Goal: Find specific page/section

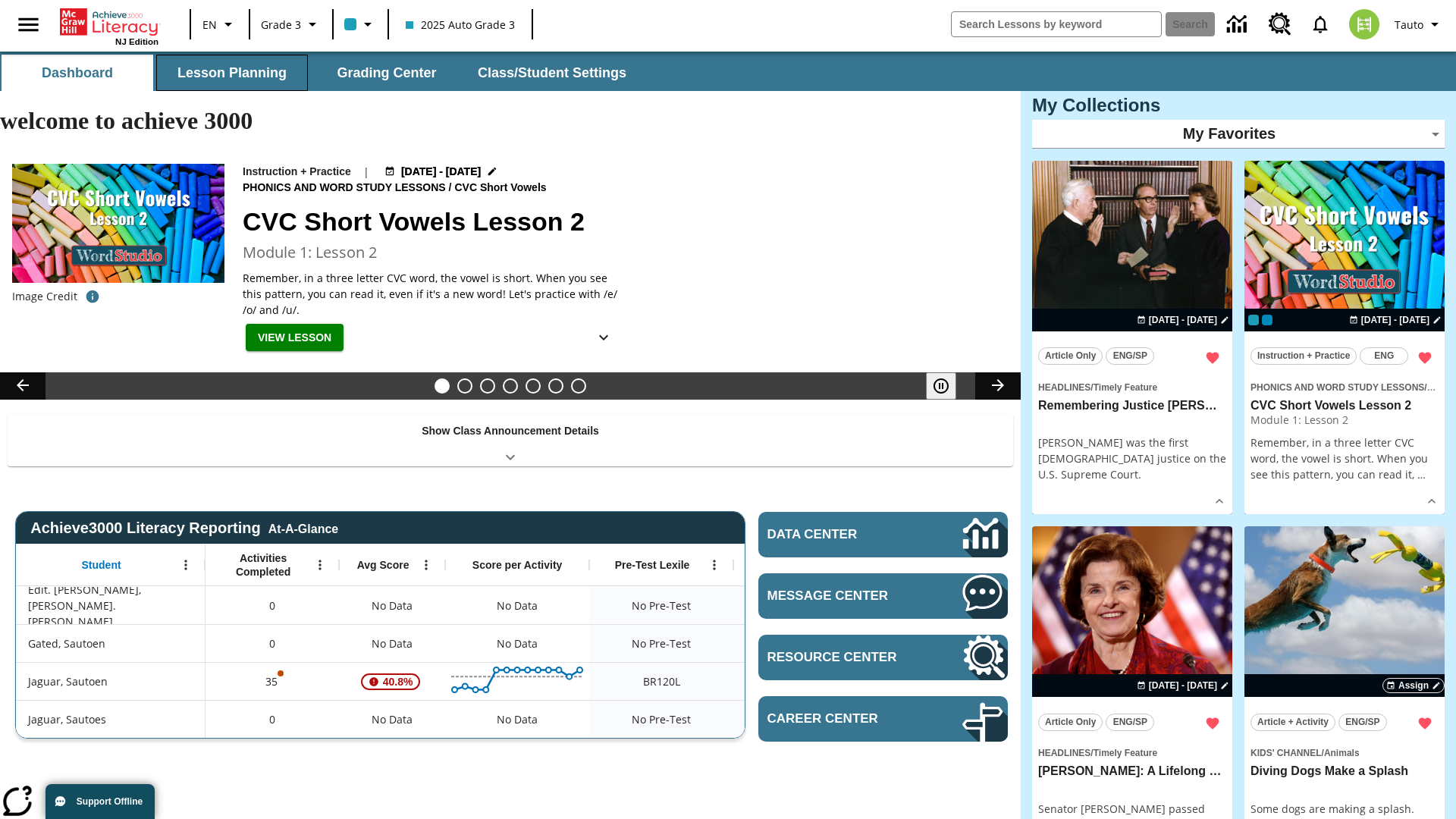
click at [232, 73] on button "Lesson Planning" at bounding box center [232, 72] width 152 height 36
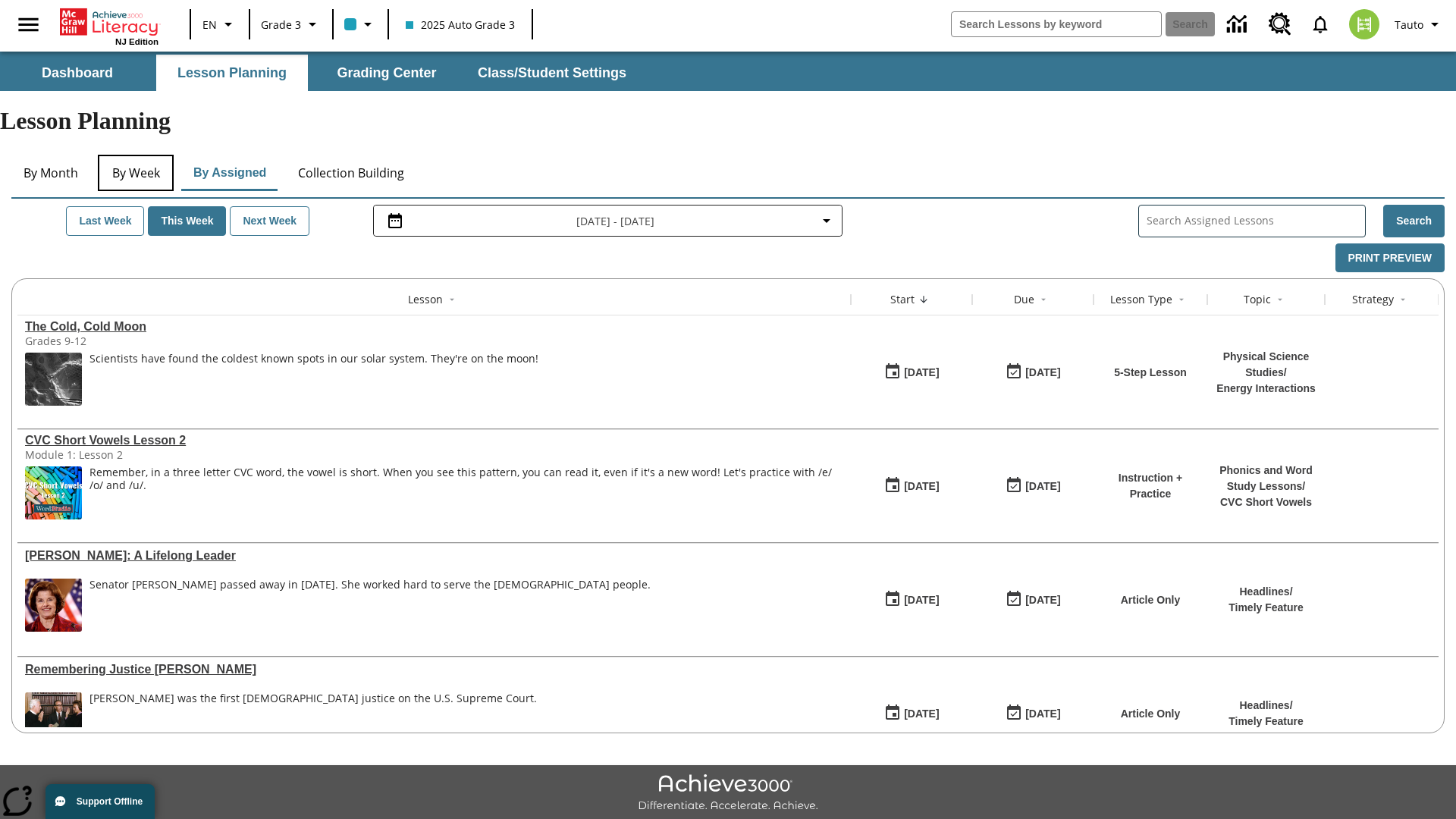
click at [136, 155] on button "By Week" at bounding box center [135, 172] width 76 height 36
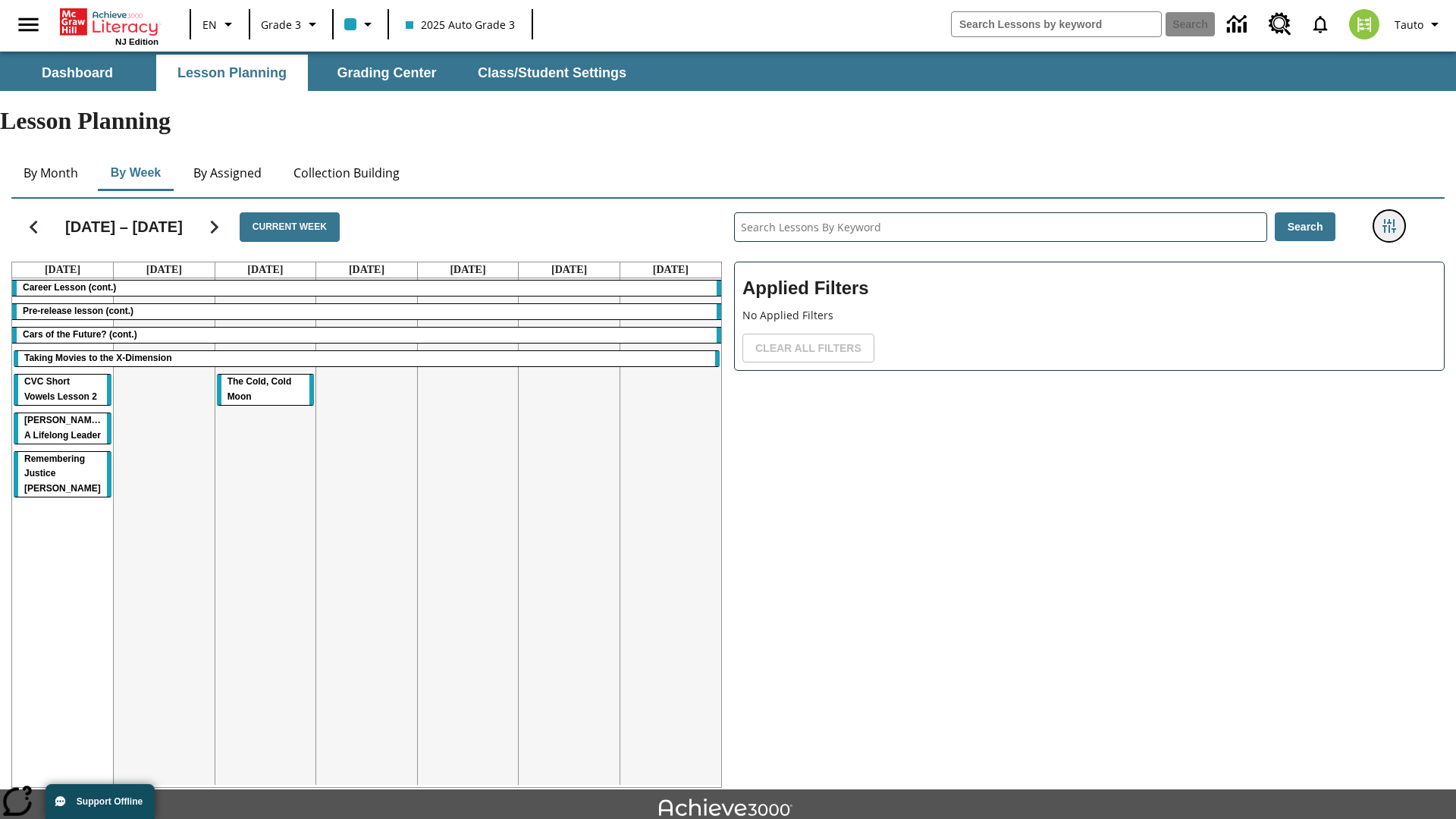
click at [1388, 219] on icon "Filters Side menu" at bounding box center [1389, 226] width 13 height 13
